Goal: Task Accomplishment & Management: Use online tool/utility

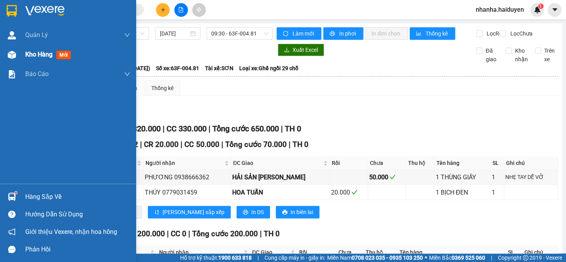
click at [12, 54] on img at bounding box center [12, 55] width 8 height 8
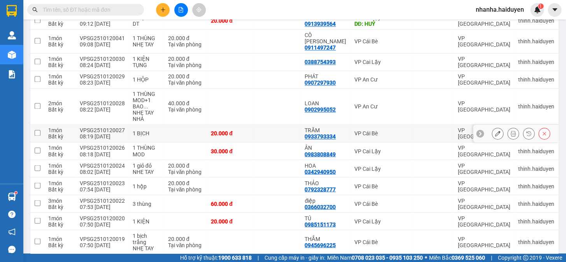
scroll to position [329, 0]
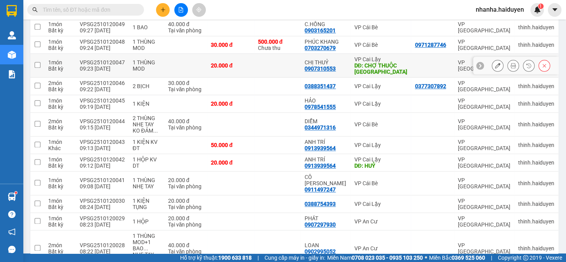
click at [381, 62] on div "DĐ: CHỢ THUỘC [GEOGRAPHIC_DATA]" at bounding box center [380, 68] width 53 height 12
checkbox input "true"
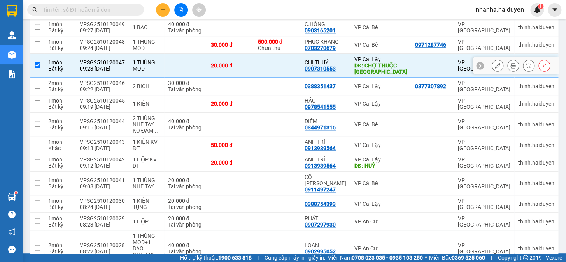
scroll to position [223, 0]
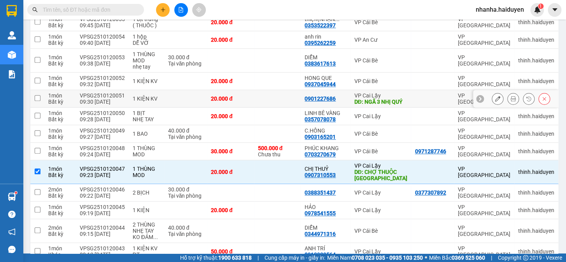
click at [385, 98] on div "DĐ: NGÃ 3 NHỊ QUÝ" at bounding box center [380, 101] width 53 height 6
checkbox input "true"
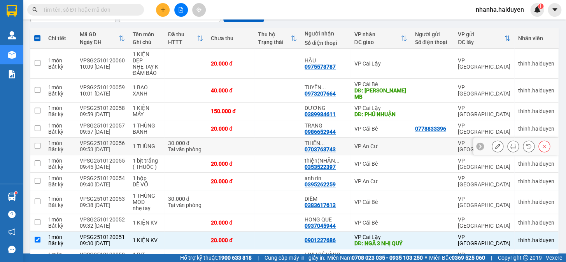
scroll to position [0, 0]
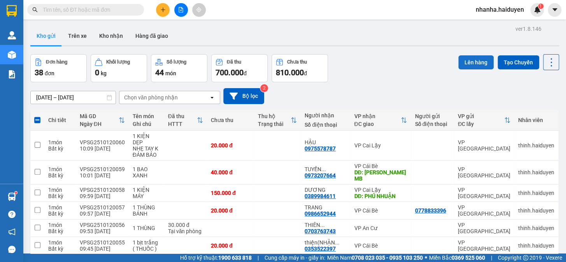
click at [476, 59] on button "Lên hàng" at bounding box center [475, 62] width 35 height 14
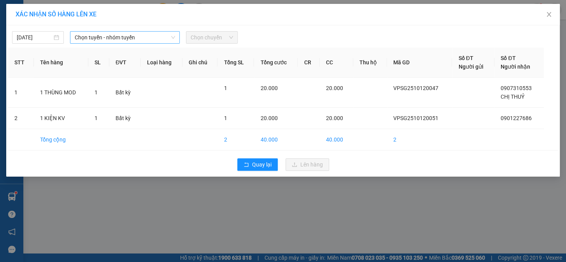
click at [121, 39] on span "Chọn tuyến - nhóm tuyến" at bounding box center [125, 38] width 100 height 12
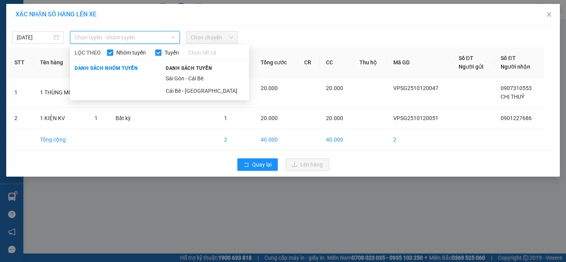
click at [181, 76] on li "Sài Gòn - Cái Bè" at bounding box center [205, 78] width 88 height 12
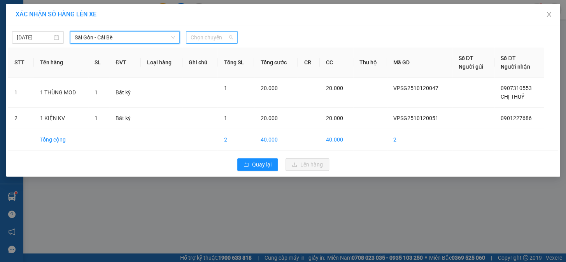
click at [208, 35] on span "Chọn chuyến" at bounding box center [212, 38] width 42 height 12
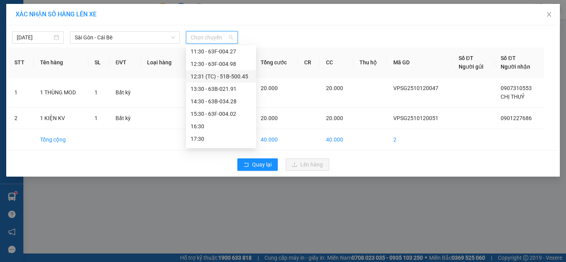
scroll to position [66, 0]
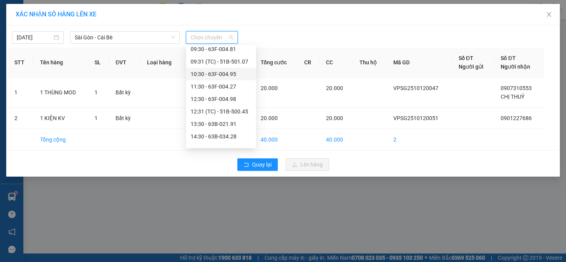
click at [228, 75] on div "10:30 - 63F-004.95" at bounding box center [221, 74] width 61 height 9
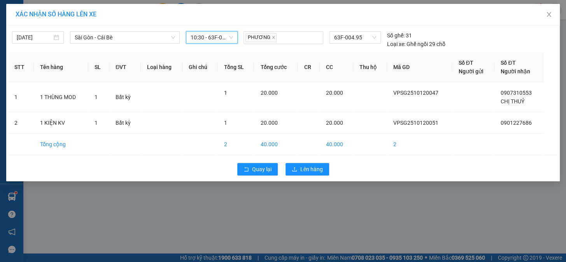
click at [209, 34] on span "10:30 - 63F-004.95" at bounding box center [212, 38] width 42 height 12
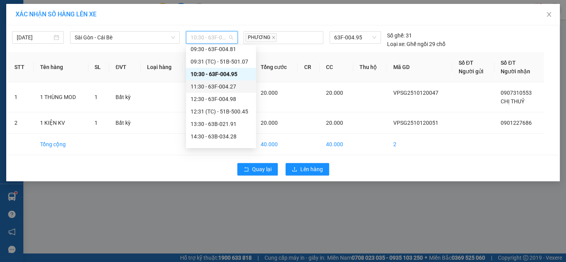
click at [222, 89] on div "11:30 - 63F-004.27" at bounding box center [221, 86] width 61 height 9
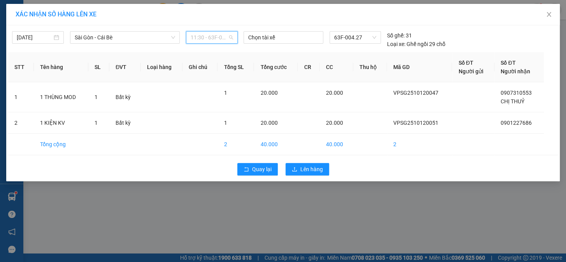
click at [214, 37] on span "11:30 - 63F-004.27" at bounding box center [212, 38] width 42 height 12
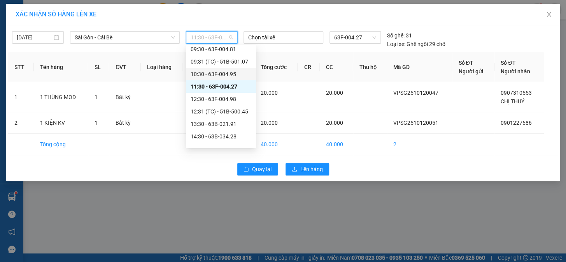
click at [220, 72] on div "10:30 - 63F-004.95" at bounding box center [221, 74] width 61 height 9
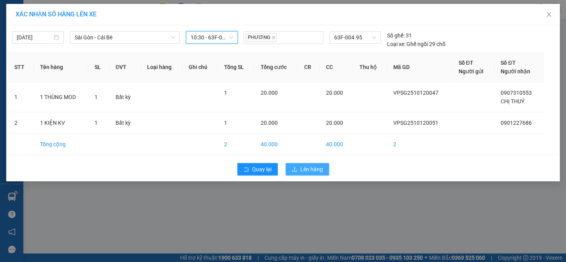
click at [302, 169] on span "Lên hàng" at bounding box center [311, 169] width 23 height 9
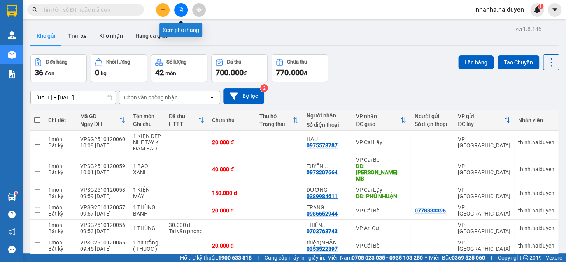
click at [177, 8] on button at bounding box center [181, 10] width 14 height 14
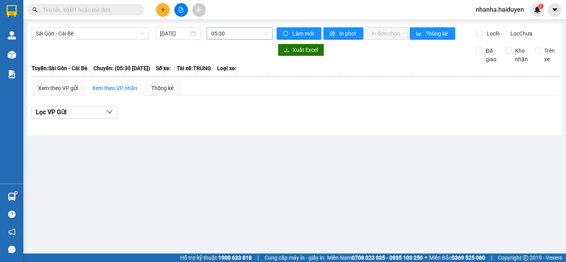
click at [226, 37] on span "05:30" at bounding box center [239, 34] width 57 height 12
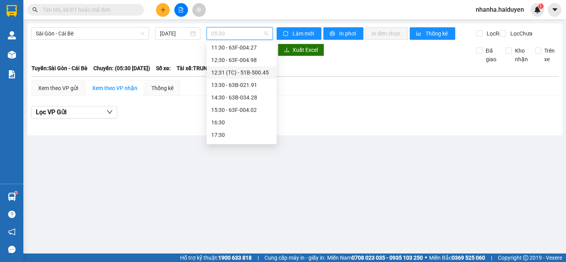
scroll to position [66, 0]
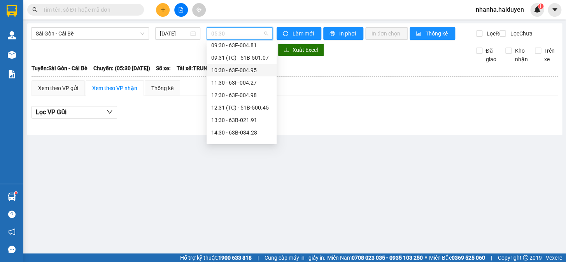
click at [249, 74] on div "10:30 - 63F-004.95" at bounding box center [241, 70] width 61 height 9
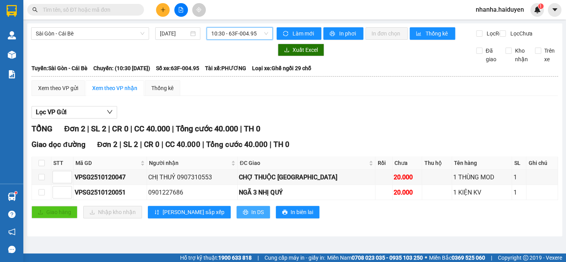
click at [243, 214] on icon "printer" at bounding box center [245, 211] width 5 height 5
click at [39, 166] on input "checkbox" at bounding box center [42, 163] width 6 height 6
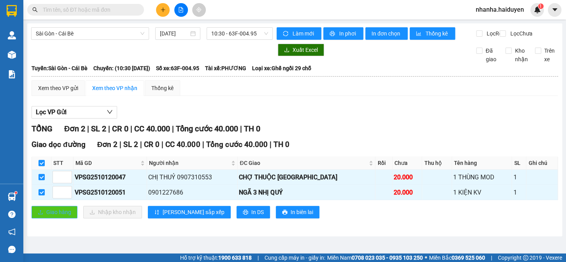
click at [37, 218] on button "Giao hàng" at bounding box center [55, 211] width 46 height 12
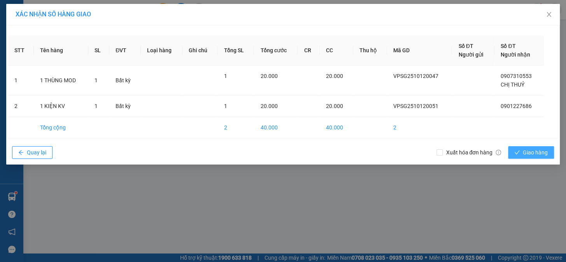
click at [544, 151] on span "Giao hàng" at bounding box center [535, 152] width 25 height 9
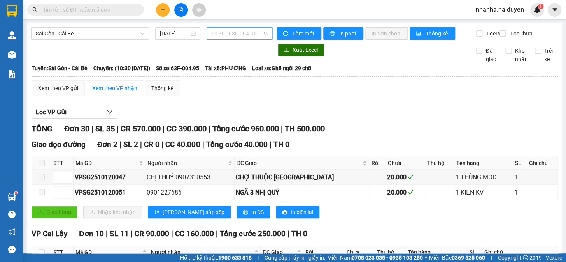
click at [247, 35] on span "10:30 - 63F-004.95" at bounding box center [239, 34] width 57 height 12
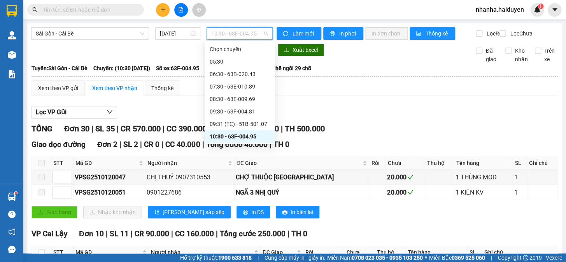
click at [234, 144] on div "11:30 - 63F-004.27" at bounding box center [240, 148] width 61 height 9
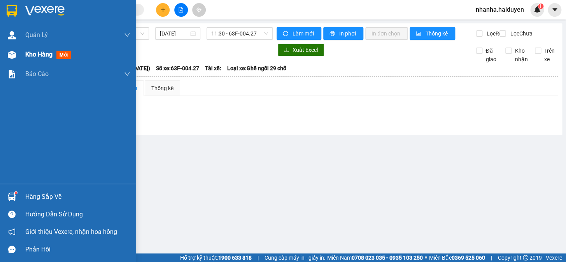
click at [25, 61] on div "Kho hàng mới" at bounding box center [68, 54] width 136 height 19
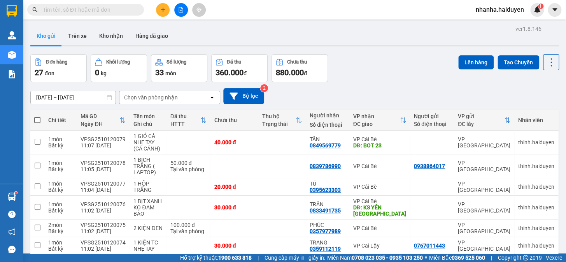
checkbox input "true"
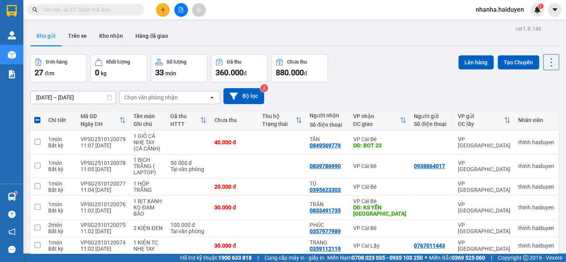
checkbox input "true"
drag, startPoint x: 385, startPoint y: 120, endPoint x: 383, endPoint y: 109, distance: 10.7
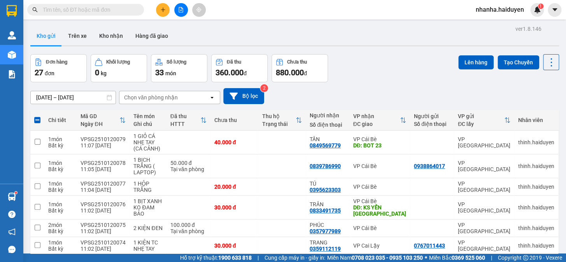
checkbox input "true"
checkbox input "false"
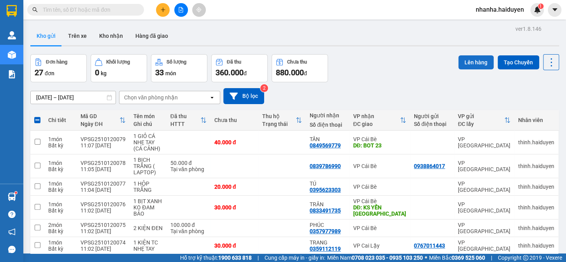
click at [473, 58] on button "Lên hàng" at bounding box center [475, 62] width 35 height 14
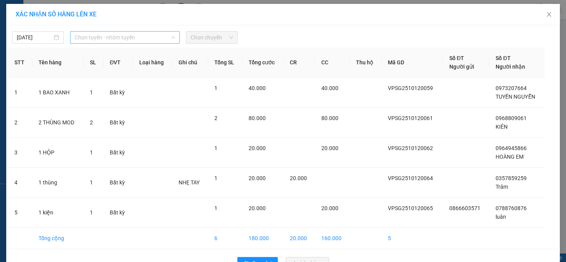
click at [123, 35] on span "Chọn tuyến - nhóm tuyến" at bounding box center [125, 38] width 100 height 12
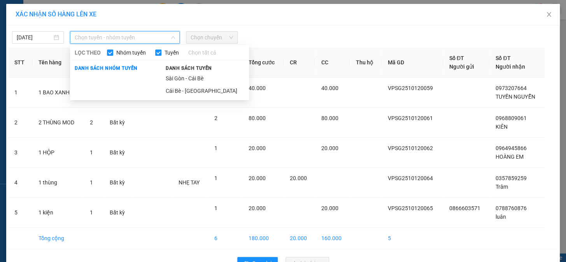
drag, startPoint x: 207, startPoint y: 75, endPoint x: 206, endPoint y: 56, distance: 18.7
click at [207, 72] on li "Sài Gòn - Cái Bè" at bounding box center [205, 78] width 88 height 12
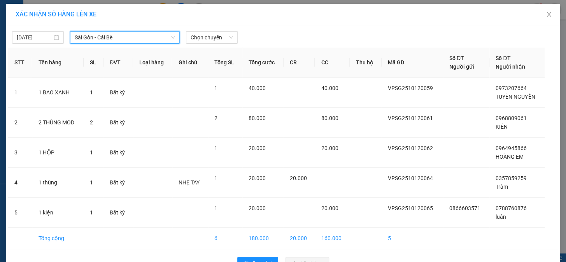
click at [208, 21] on div "XÁC NHẬN SỐ HÀNG LÊN XE" at bounding box center [283, 14] width 554 height 21
click at [203, 34] on span "Chọn chuyến" at bounding box center [212, 38] width 42 height 12
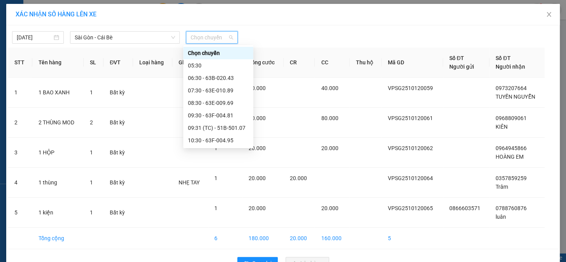
click at [230, 148] on div "11:30 - 63F-004.27" at bounding box center [218, 152] width 61 height 9
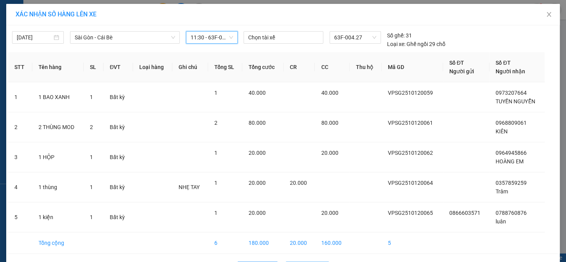
click at [291, 261] on button "Lên hàng" at bounding box center [308, 267] width 44 height 12
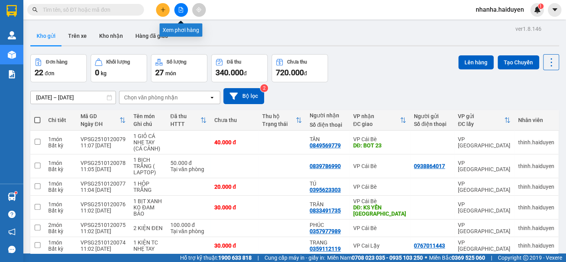
click at [182, 11] on icon "file-add" at bounding box center [180, 9] width 5 height 5
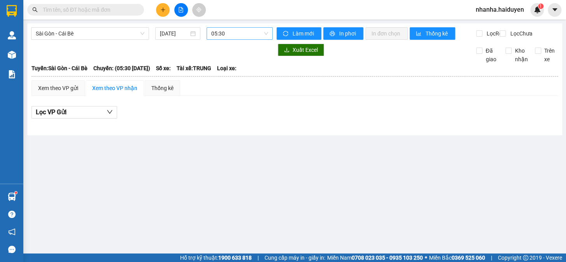
click at [261, 34] on span "05:30" at bounding box center [239, 34] width 57 height 12
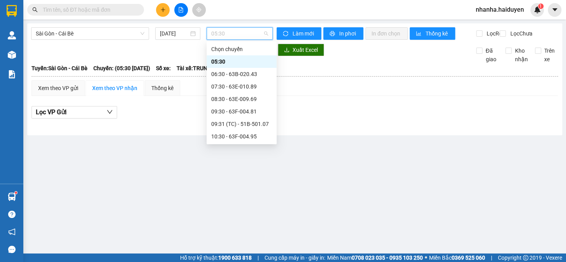
click at [232, 144] on div "11:30 - 63F-004.27" at bounding box center [241, 148] width 61 height 9
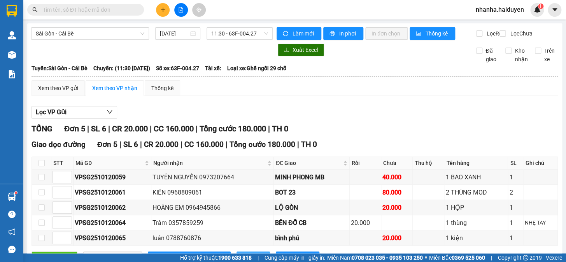
drag, startPoint x: 206, startPoint y: 230, endPoint x: 212, endPoint y: 225, distance: 8.0
click at [237, 251] on button "In DS" at bounding box center [253, 257] width 33 height 12
click at [243, 255] on icon "printer" at bounding box center [245, 257] width 5 height 5
click at [423, 123] on div "TỔNG Đơn 5 | SL 6 | CR 20.000 | CC 160.000 | Tổng cước 180.000 | TH 0" at bounding box center [295, 129] width 527 height 12
click at [44, 160] on input "checkbox" at bounding box center [42, 163] width 6 height 6
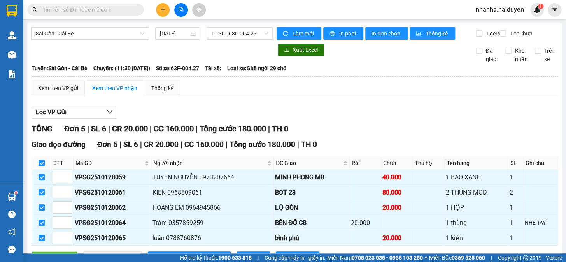
click at [55, 234] on div "Giao dọc đường Đơn 5 | SL 6 | CR 20.000 | CC 160.000 | Tổng cước 180.000 | TH 0…" at bounding box center [295, 204] width 527 height 131
click at [57, 253] on span "Giao hàng" at bounding box center [58, 257] width 25 height 9
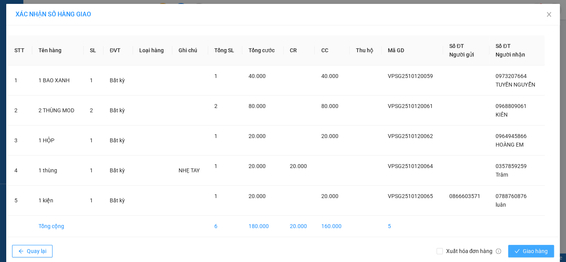
click at [523, 250] on span "Giao hàng" at bounding box center [535, 250] width 25 height 9
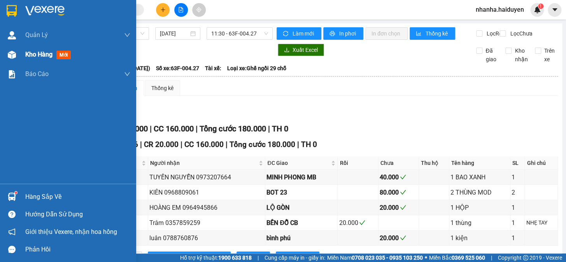
drag, startPoint x: 30, startPoint y: 55, endPoint x: 32, endPoint y: 76, distance: 20.7
click at [30, 56] on span "Kho hàng" at bounding box center [38, 54] width 27 height 7
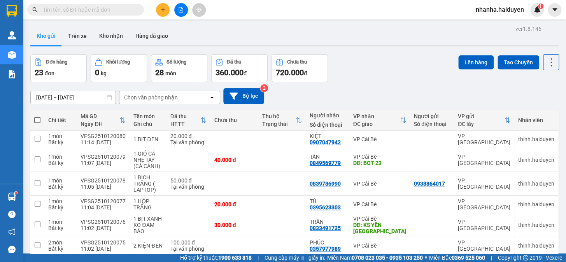
checkbox input "true"
click at [466, 55] on button "Lên hàng" at bounding box center [475, 62] width 35 height 14
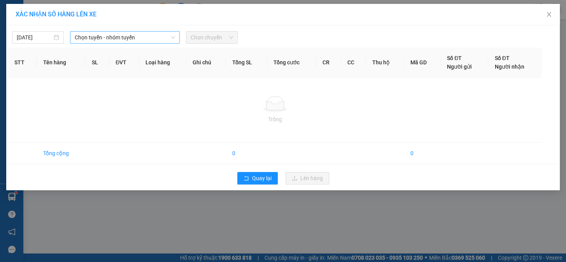
click at [125, 39] on span "Chọn tuyến - nhóm tuyến" at bounding box center [125, 38] width 100 height 12
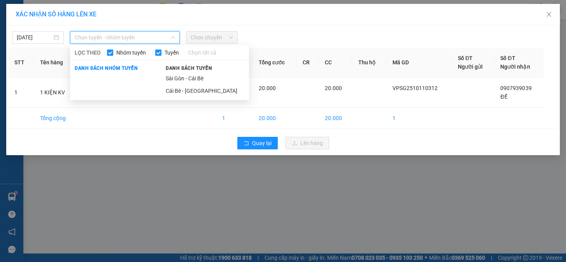
click at [181, 74] on li "Sài Gòn - Cái Bè" at bounding box center [205, 78] width 88 height 12
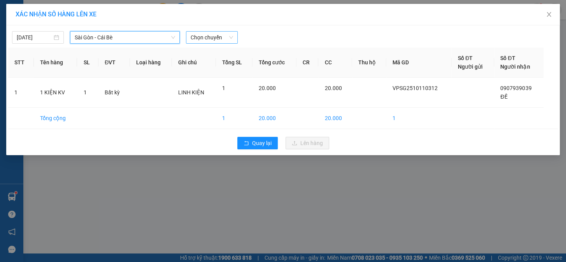
click at [203, 37] on span "Chọn chuyến" at bounding box center [212, 38] width 42 height 12
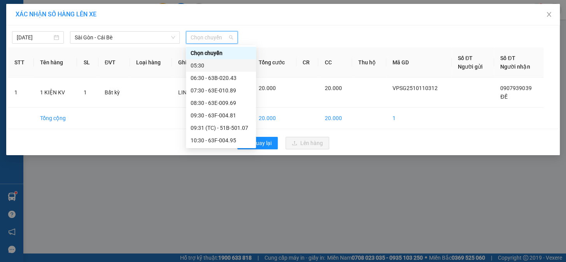
click at [209, 60] on div "05:30" at bounding box center [221, 65] width 70 height 12
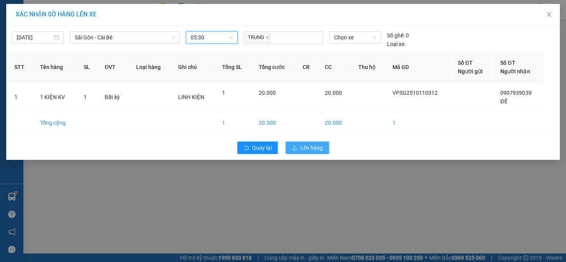
click at [301, 148] on span "Lên hàng" at bounding box center [311, 147] width 23 height 9
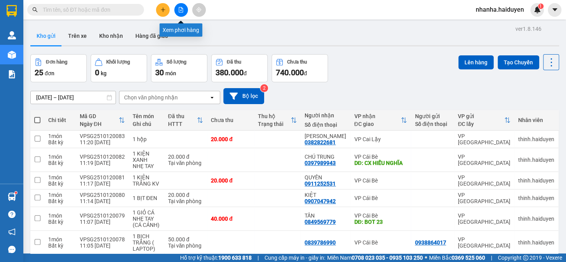
click at [179, 11] on icon "file-add" at bounding box center [180, 9] width 5 height 5
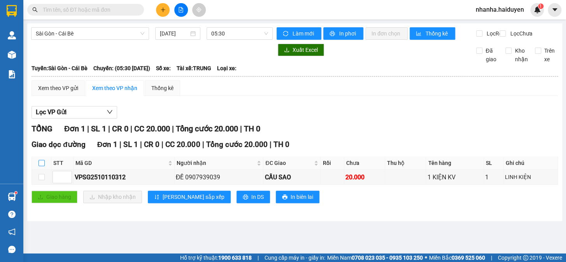
click at [42, 166] on input "checkbox" at bounding box center [42, 163] width 6 height 6
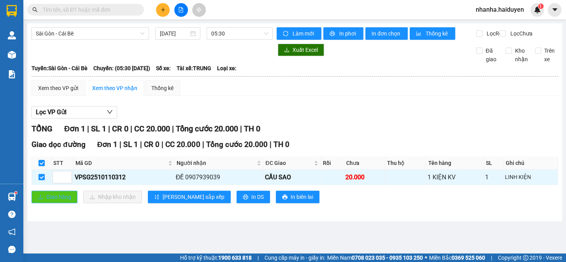
click at [60, 201] on span "Giao hàng" at bounding box center [58, 196] width 25 height 9
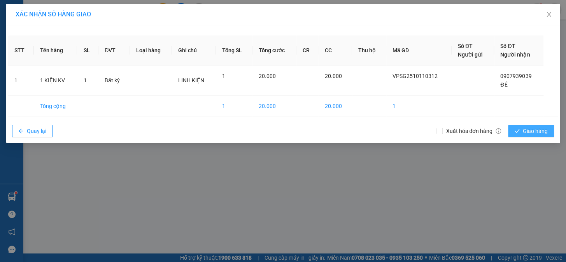
click at [537, 128] on span "Giao hàng" at bounding box center [535, 130] width 25 height 9
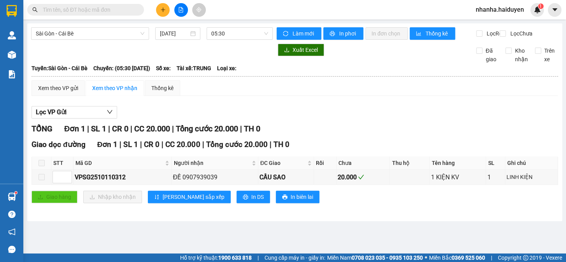
click at [488, 118] on div "Lọc VP Gửi" at bounding box center [295, 112] width 527 height 13
